Goal: Task Accomplishment & Management: Manage account settings

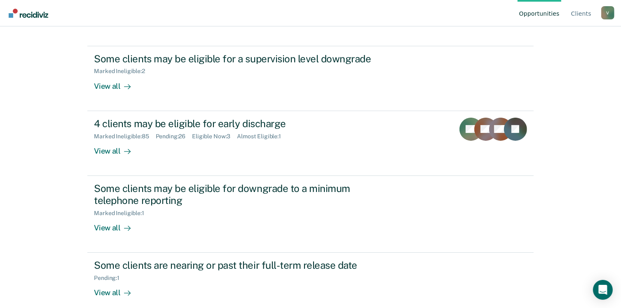
scroll to position [87, 0]
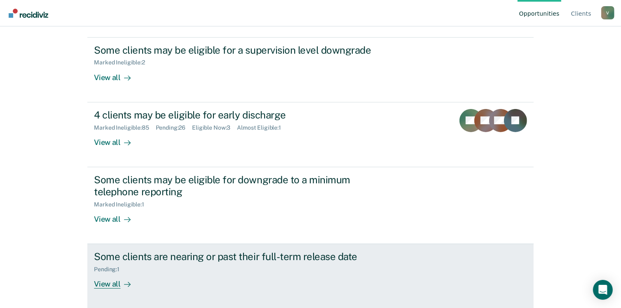
click at [103, 282] on div "View all" at bounding box center [117, 281] width 46 height 16
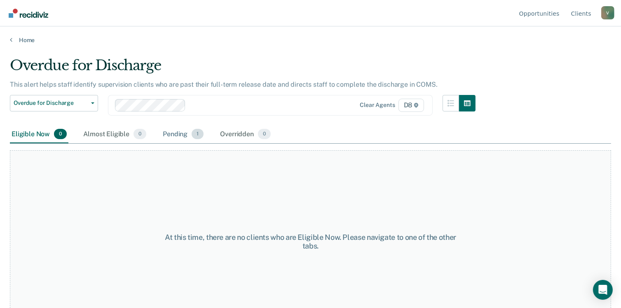
drag, startPoint x: 172, startPoint y: 135, endPoint x: 165, endPoint y: 132, distance: 8.0
click at [204, 115] on div "Clear agents D8" at bounding box center [270, 105] width 325 height 21
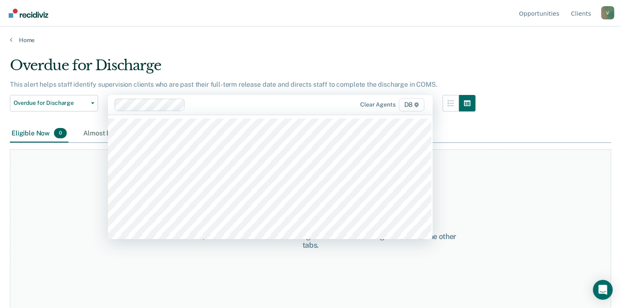
click at [228, 62] on div "Overdue for Discharge" at bounding box center [243, 69] width 466 height 24
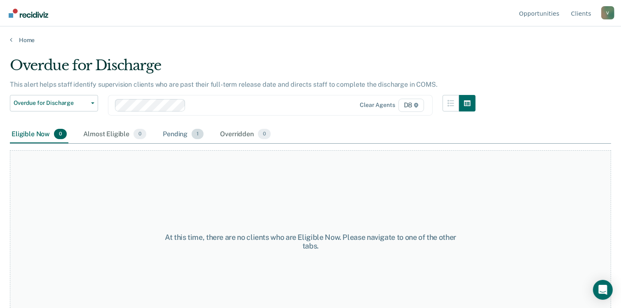
click at [176, 131] on div "Pending 1" at bounding box center [183, 134] width 44 height 18
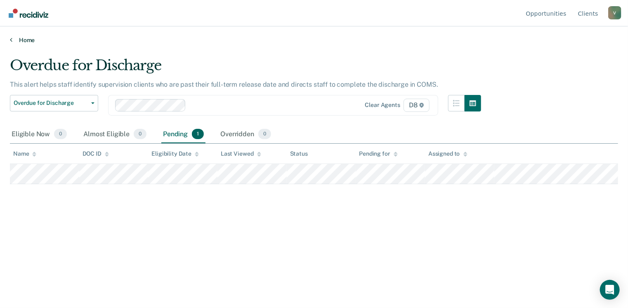
click at [22, 37] on link "Home" at bounding box center [314, 39] width 608 height 7
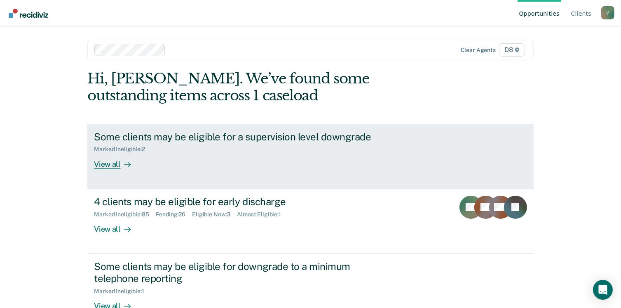
click at [121, 170] on link "Some clients may be eligible for a supervision level downgrade Marked Ineligibl…" at bounding box center [310, 156] width 446 height 65
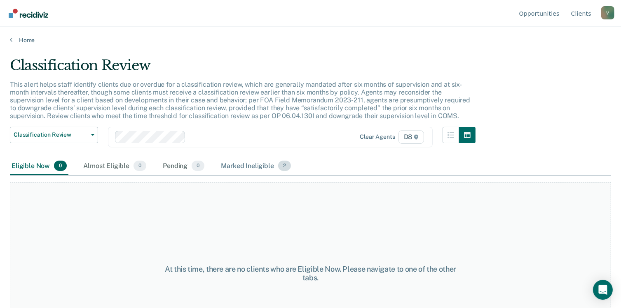
click at [233, 165] on div "Marked Ineligible 2" at bounding box center [255, 166] width 73 height 18
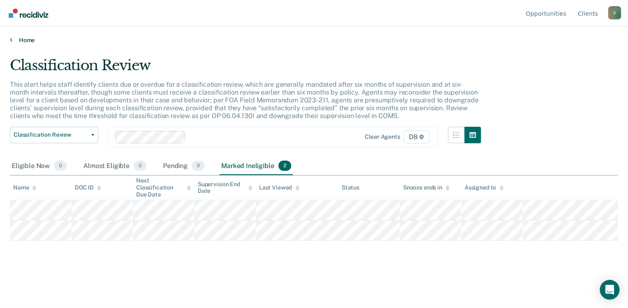
click at [29, 39] on link "Home" at bounding box center [314, 39] width 608 height 7
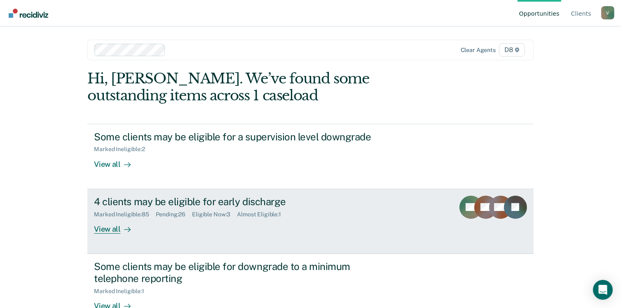
click at [103, 228] on div "View all" at bounding box center [117, 225] width 46 height 16
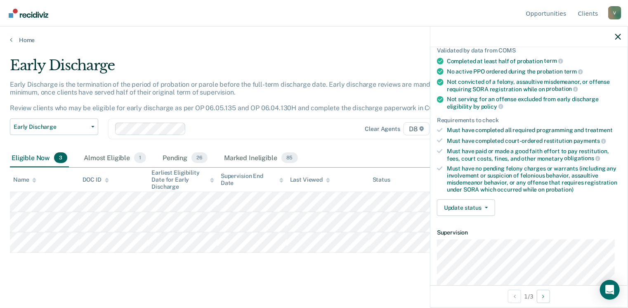
scroll to position [82, 0]
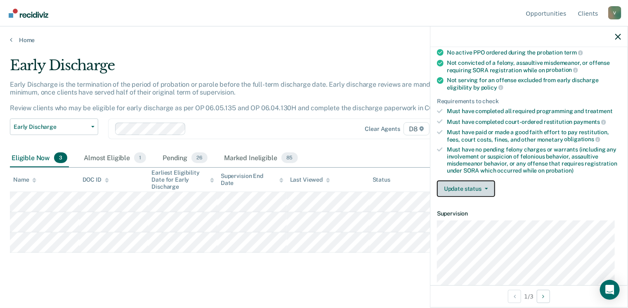
click at [481, 183] on button "Update status" at bounding box center [466, 188] width 58 height 16
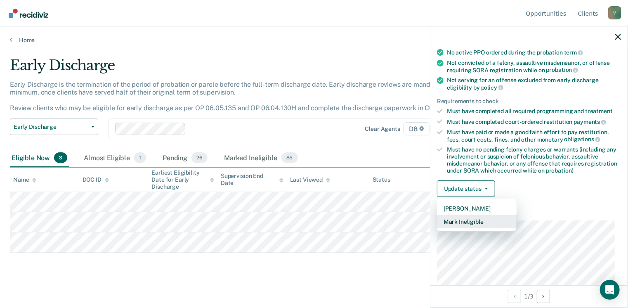
click at [468, 220] on button "Mark Ineligible" at bounding box center [477, 221] width 80 height 13
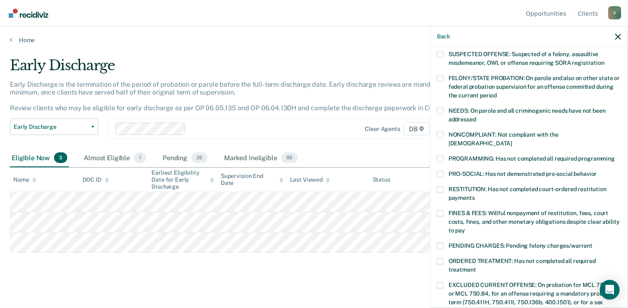
click at [439, 155] on span at bounding box center [440, 158] width 7 height 7
click at [614, 155] on input "PROGRAMMING: Has not completed all required programming" at bounding box center [614, 155] width 0 height 0
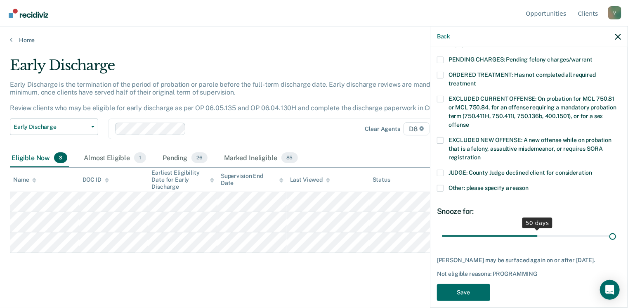
drag, startPoint x: 496, startPoint y: 226, endPoint x: 630, endPoint y: 226, distance: 133.6
type input "90"
click at [616, 229] on input "range" at bounding box center [529, 236] width 174 height 14
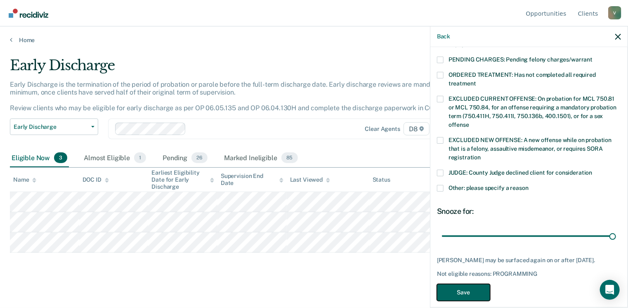
click at [443, 284] on button "Save" at bounding box center [463, 292] width 53 height 17
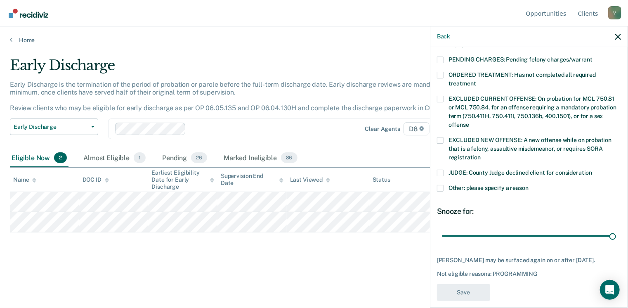
click at [292, 256] on div "Early Discharge Early Discharge is the termination of the period of probation o…" at bounding box center [314, 164] width 608 height 215
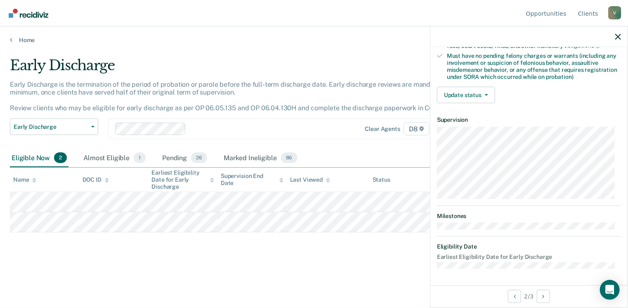
scroll to position [173, 0]
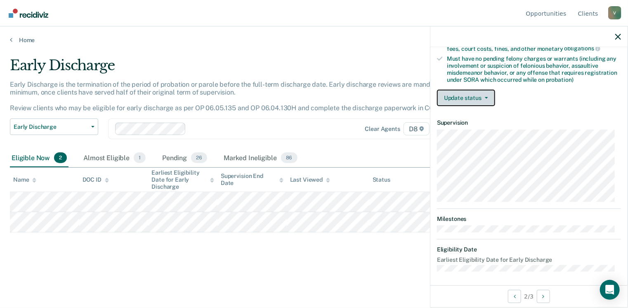
click at [479, 93] on button "Update status" at bounding box center [466, 97] width 58 height 16
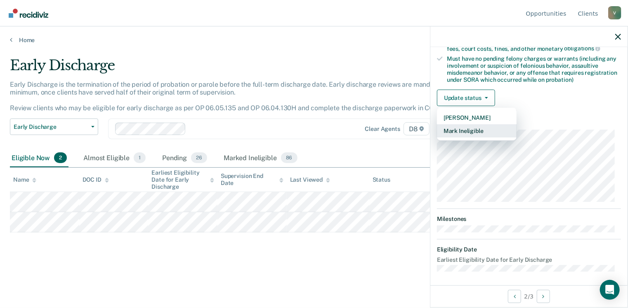
click at [473, 129] on button "Mark Ineligible" at bounding box center [477, 130] width 80 height 13
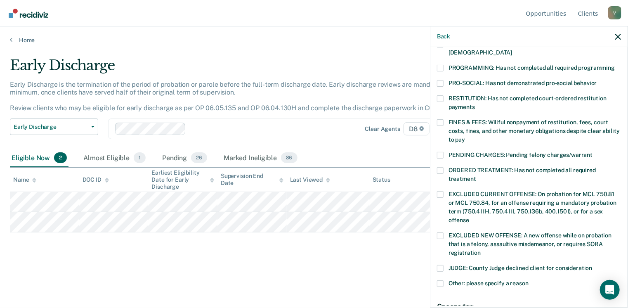
click at [443, 95] on span at bounding box center [440, 98] width 7 height 7
click at [475, 104] on input "RESTITUTION: Has not completed court-ordered restitution payments" at bounding box center [475, 104] width 0 height 0
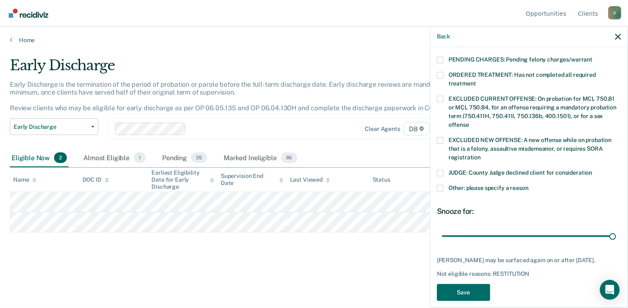
drag, startPoint x: 496, startPoint y: 224, endPoint x: 627, endPoint y: 202, distance: 132.7
type input "90"
click at [616, 229] on input "range" at bounding box center [529, 236] width 174 height 14
click at [476, 286] on button "Save" at bounding box center [463, 292] width 53 height 17
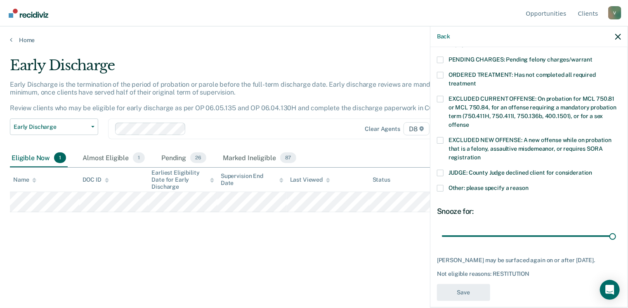
click at [248, 239] on div "Early Discharge Early Discharge is the termination of the period of probation o…" at bounding box center [314, 151] width 608 height 189
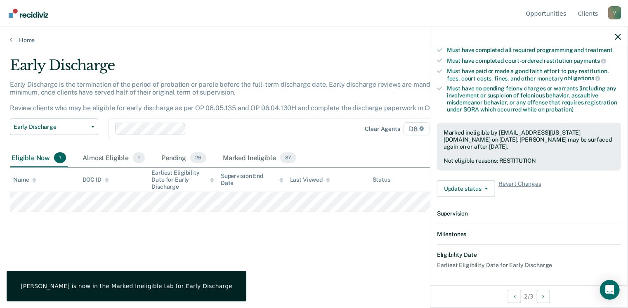
scroll to position [234, 0]
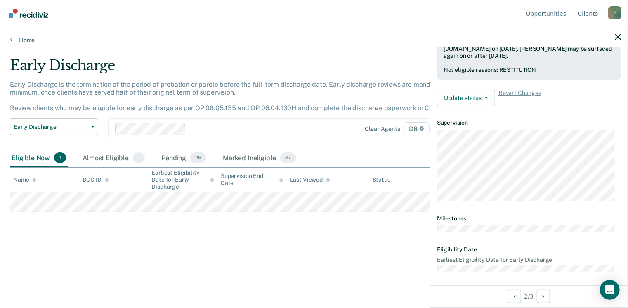
click at [71, 183] on th "Name" at bounding box center [44, 179] width 69 height 24
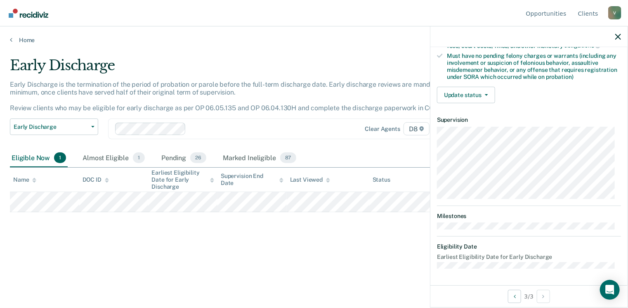
scroll to position [173, 0]
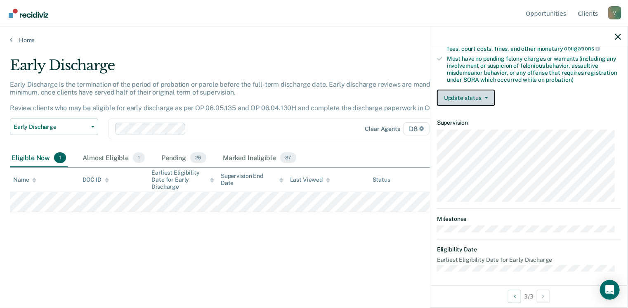
click at [480, 98] on button "Update status" at bounding box center [466, 97] width 58 height 16
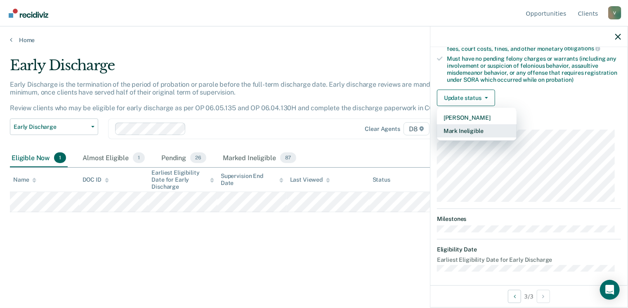
click at [463, 128] on button "Mark Ineligible" at bounding box center [477, 130] width 80 height 13
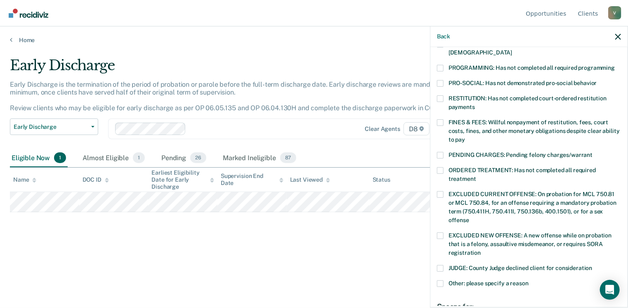
click at [442, 95] on span at bounding box center [440, 98] width 7 height 7
click at [475, 104] on input "RESTITUTION: Has not completed court-ordered restitution payments" at bounding box center [475, 104] width 0 height 0
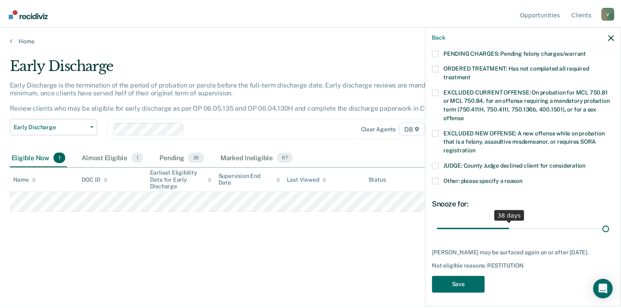
scroll to position [268, 0]
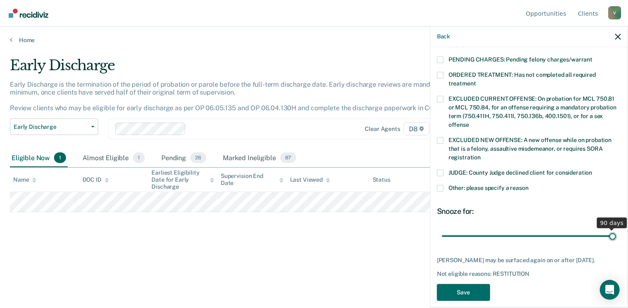
drag, startPoint x: 498, startPoint y: 218, endPoint x: 630, endPoint y: 217, distance: 132.4
type input "90"
click at [616, 229] on input "range" at bounding box center [529, 236] width 174 height 14
click at [477, 284] on button "Save" at bounding box center [463, 292] width 53 height 17
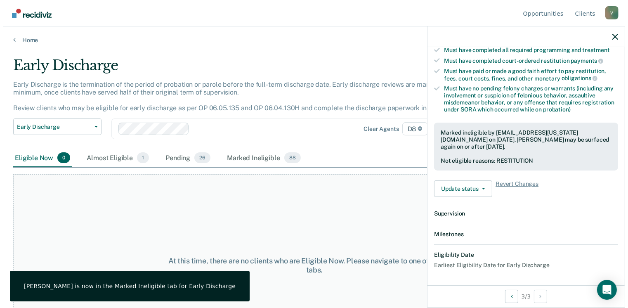
scroll to position [234, 0]
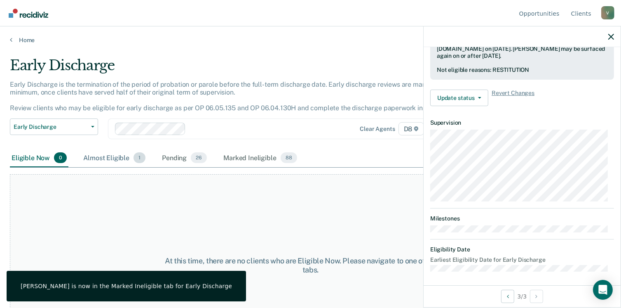
click at [121, 162] on div "Almost Eligible 1" at bounding box center [115, 158] width 66 height 18
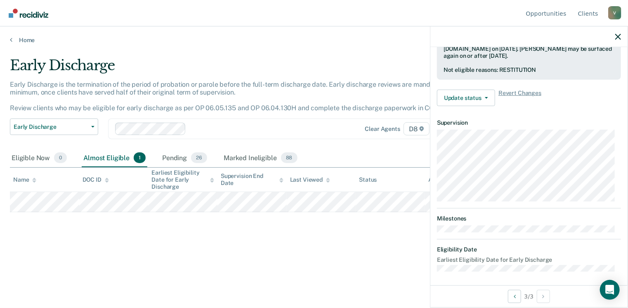
scroll to position [173, 0]
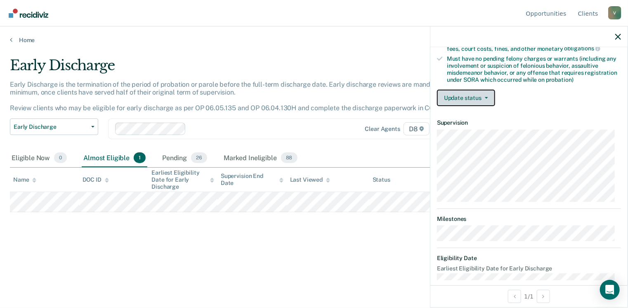
click at [474, 93] on button "Update status" at bounding box center [466, 97] width 58 height 16
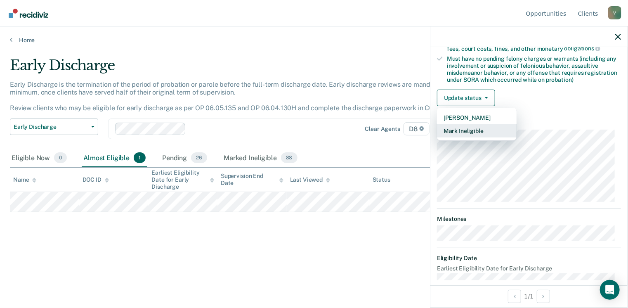
click at [478, 124] on button "Mark Ineligible" at bounding box center [477, 130] width 80 height 13
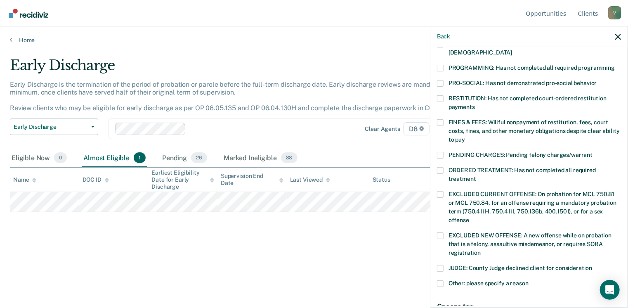
click at [440, 80] on span at bounding box center [440, 83] width 7 height 7
click at [597, 80] on input "PRO-SOCIAL: Has not demonstrated pro-social behavior" at bounding box center [597, 80] width 0 height 0
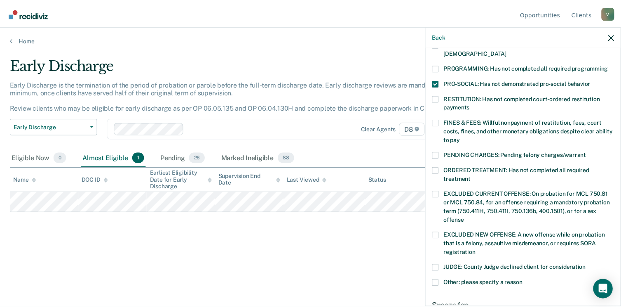
scroll to position [275, 0]
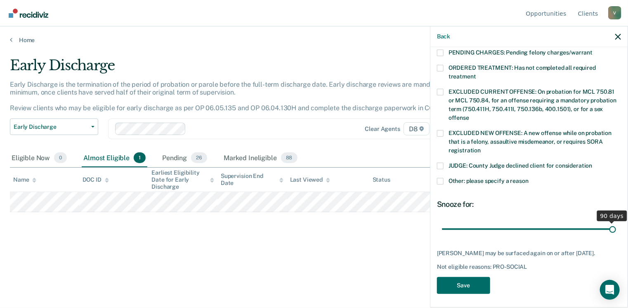
drag, startPoint x: 498, startPoint y: 219, endPoint x: 630, endPoint y: 204, distance: 132.8
type input "90"
click at [616, 222] on input "range" at bounding box center [529, 229] width 174 height 14
click at [462, 280] on button "Save" at bounding box center [463, 285] width 53 height 17
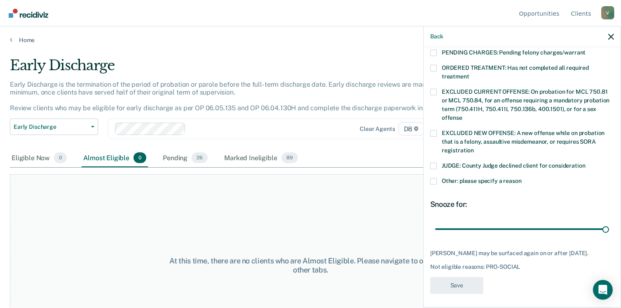
click at [307, 197] on div "At this time, there are no clients who are Almost Eligible. Please navigate to …" at bounding box center [311, 265] width 602 height 182
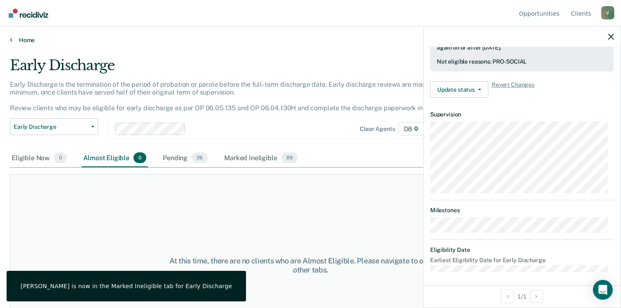
click at [21, 40] on link "Home" at bounding box center [311, 39] width 602 height 7
